Goal: Check status: Check status

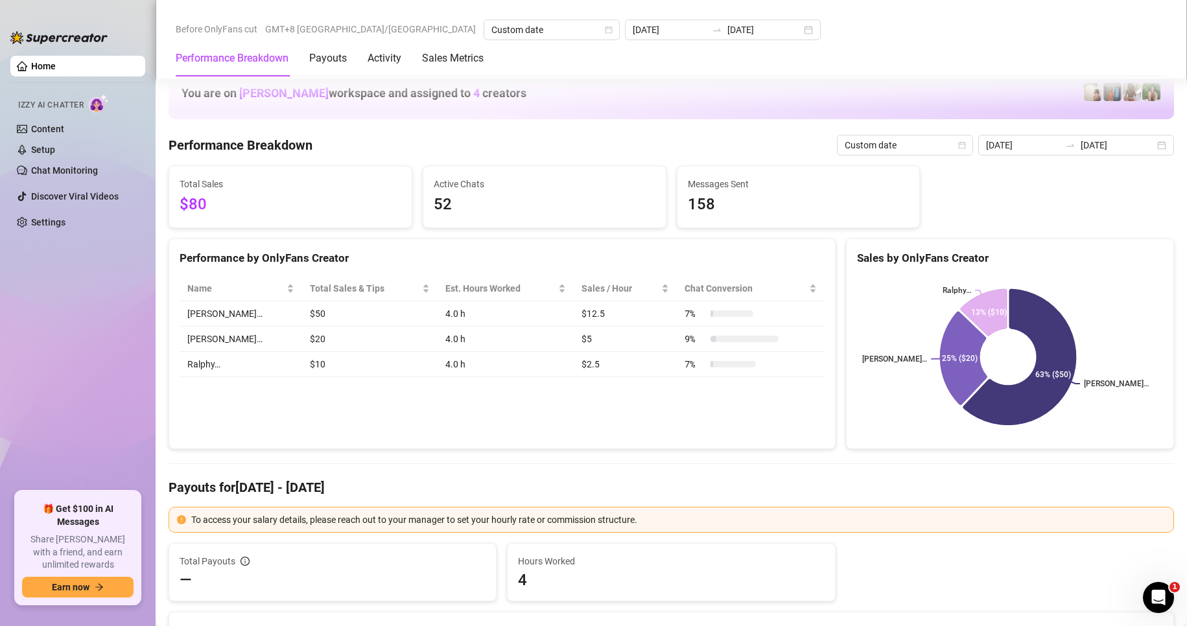
scroll to position [1685, 0]
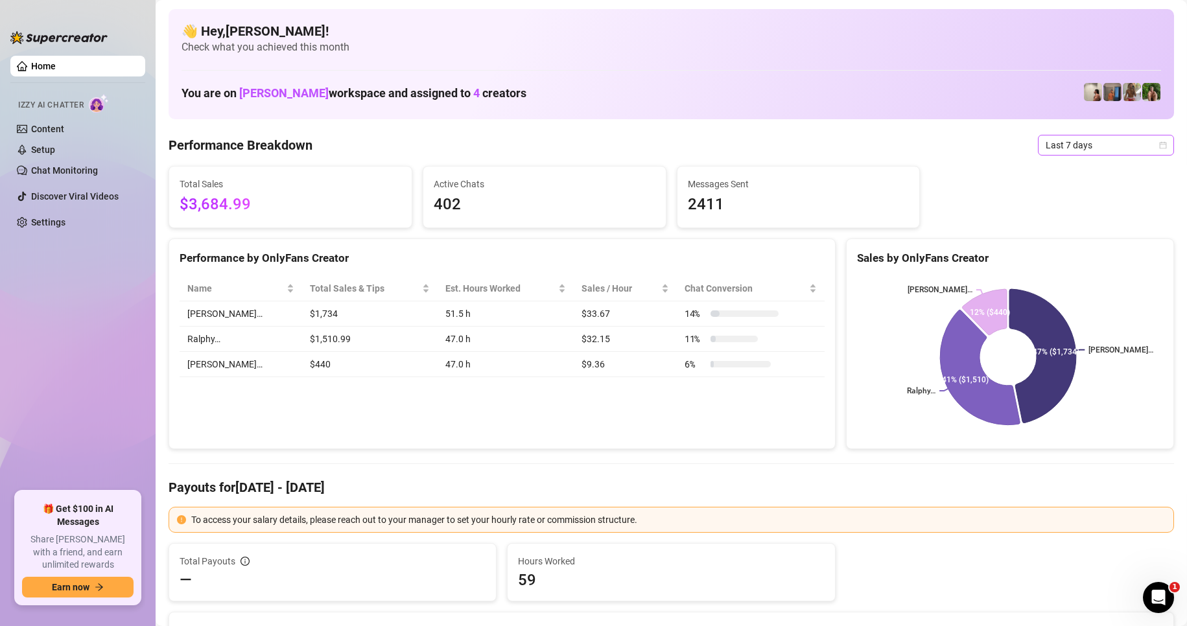
click at [1074, 140] on span "Last 7 days" at bounding box center [1105, 144] width 121 height 19
click at [1064, 270] on div "[PERSON_NAME]… Ralphy… [PERSON_NAME]… 47% ($1,734) 41% ($1,510) 12% ($440)" at bounding box center [1009, 357] width 327 height 183
click at [1096, 146] on span "Last 7 days" at bounding box center [1105, 144] width 121 height 19
click at [1066, 252] on div "Custom date" at bounding box center [1094, 254] width 115 height 14
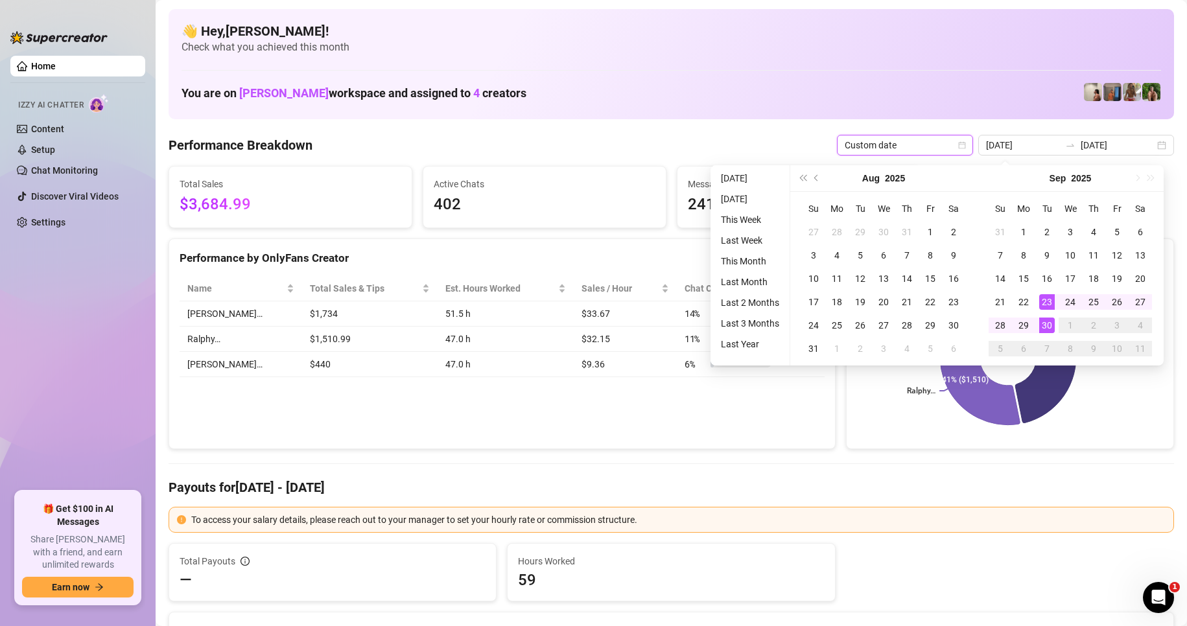
type input "[DATE]"
click at [1048, 330] on div "30" at bounding box center [1047, 326] width 16 height 16
click at [1048, 331] on div "30" at bounding box center [1047, 326] width 16 height 16
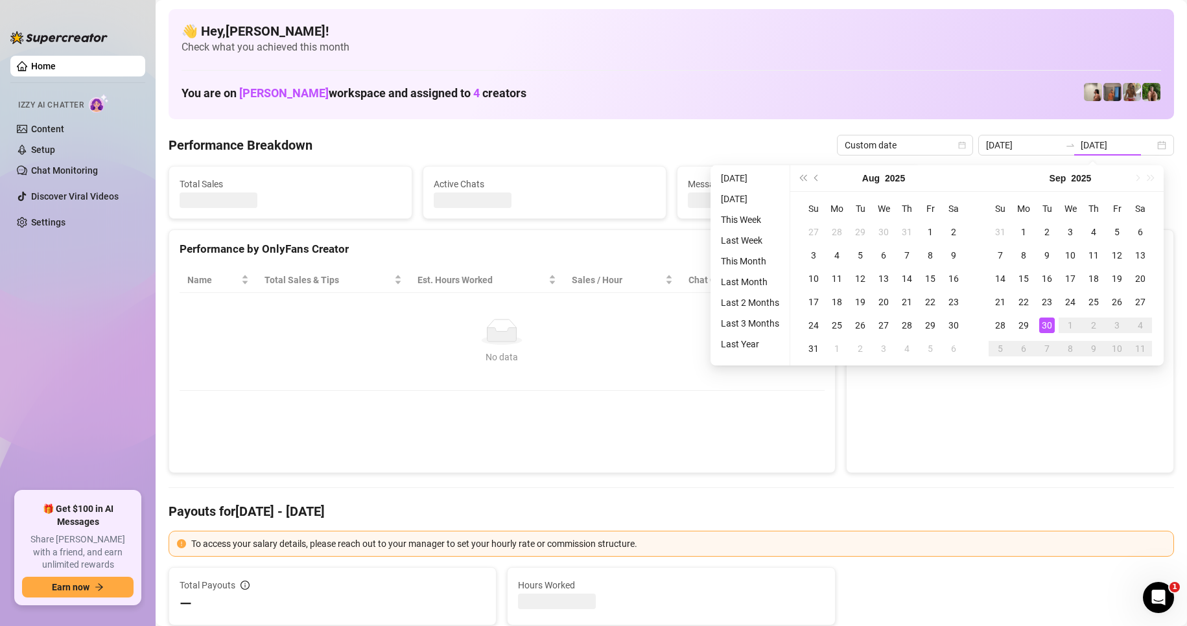
type input "[DATE]"
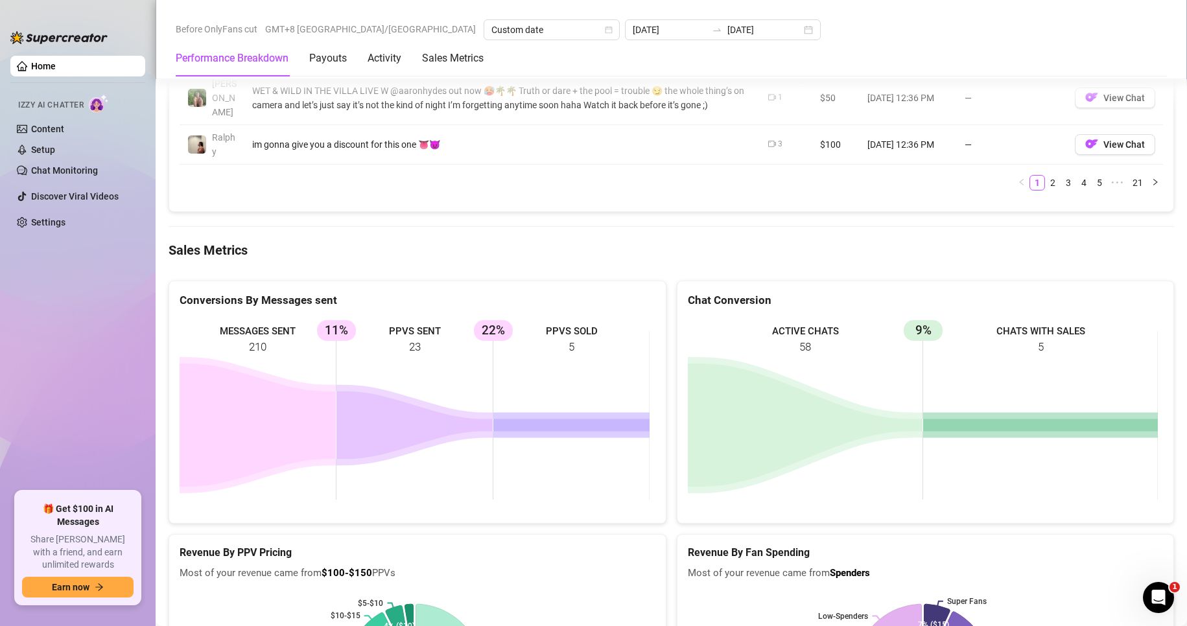
scroll to position [1815, 0]
